Goal: Find specific page/section: Find specific page/section

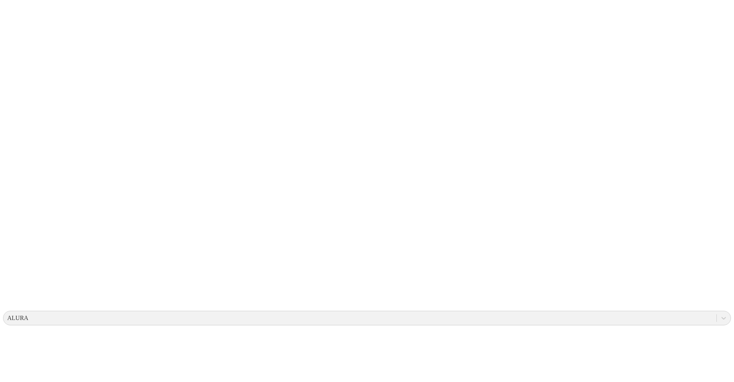
click at [20, 15] on icon at bounding box center [15, 156] width 24 height 306
click at [14, 15] on icon at bounding box center [15, 156] width 24 height 306
